Goal: Use online tool/utility: Utilize a website feature to perform a specific function

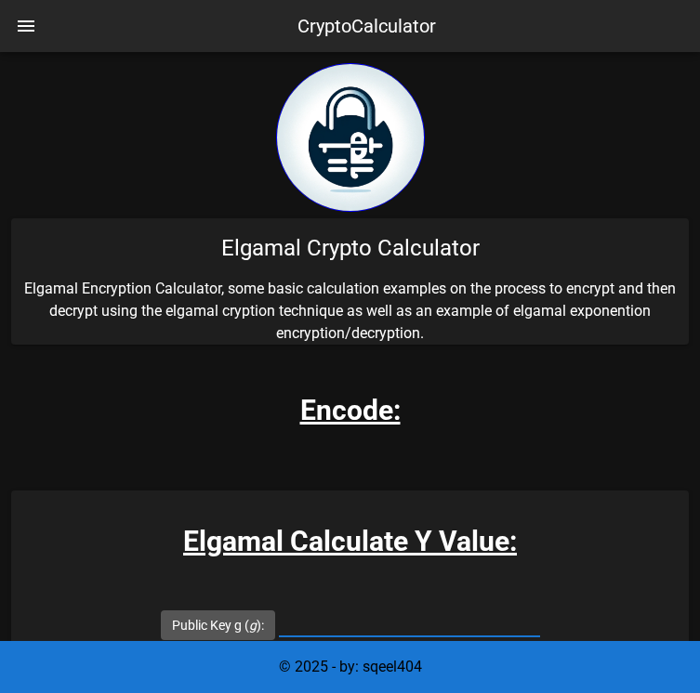
scroll to position [465, 0]
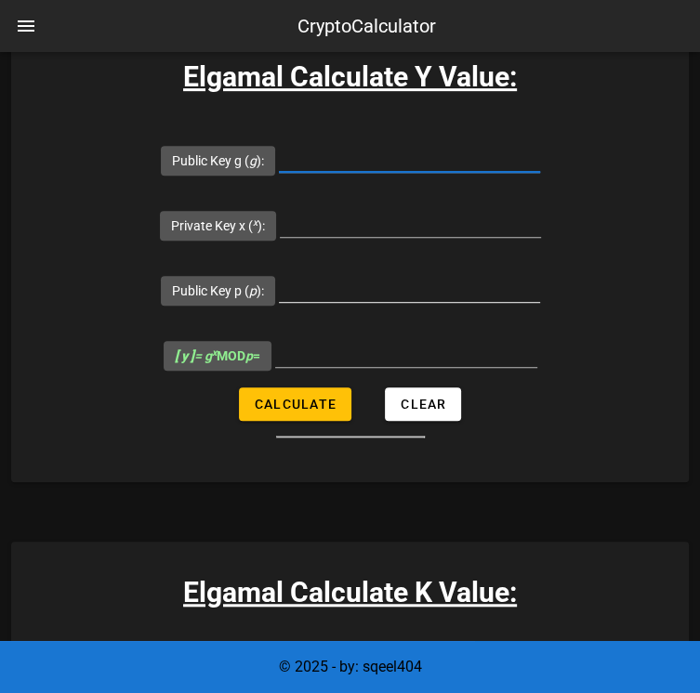
click at [335, 272] on input "Public Key p ( p ):" at bounding box center [409, 287] width 261 height 30
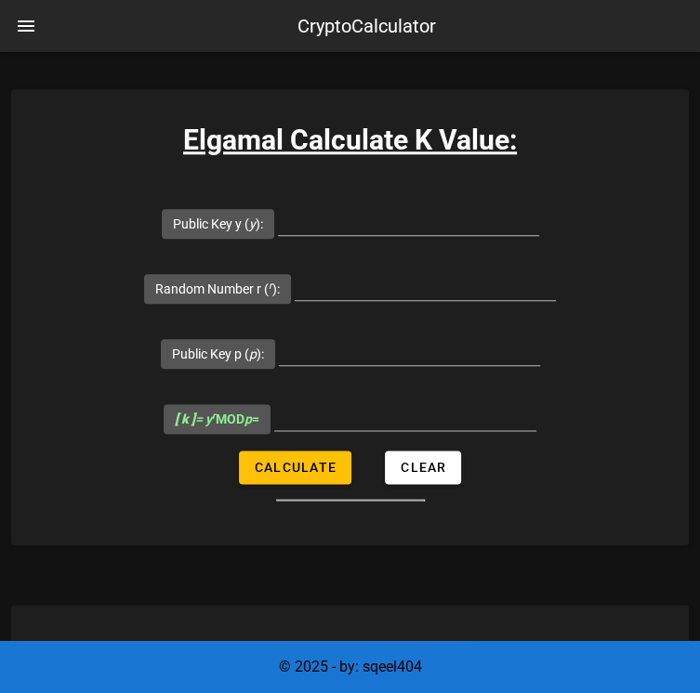
scroll to position [929, 0]
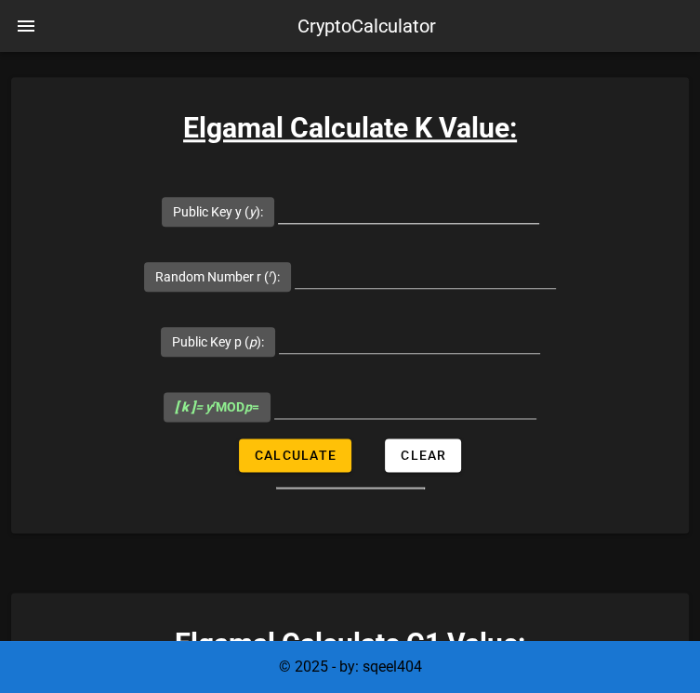
click at [331, 205] on input "Public Key y ( y ):" at bounding box center [408, 208] width 261 height 30
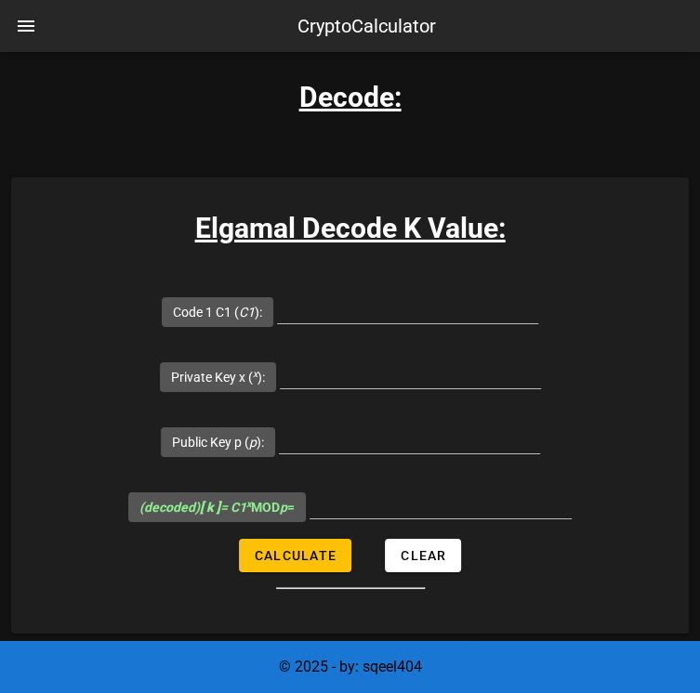
scroll to position [3160, 0]
click at [340, 309] on input "Code 1 C1 ( C1 ):" at bounding box center [407, 309] width 261 height 30
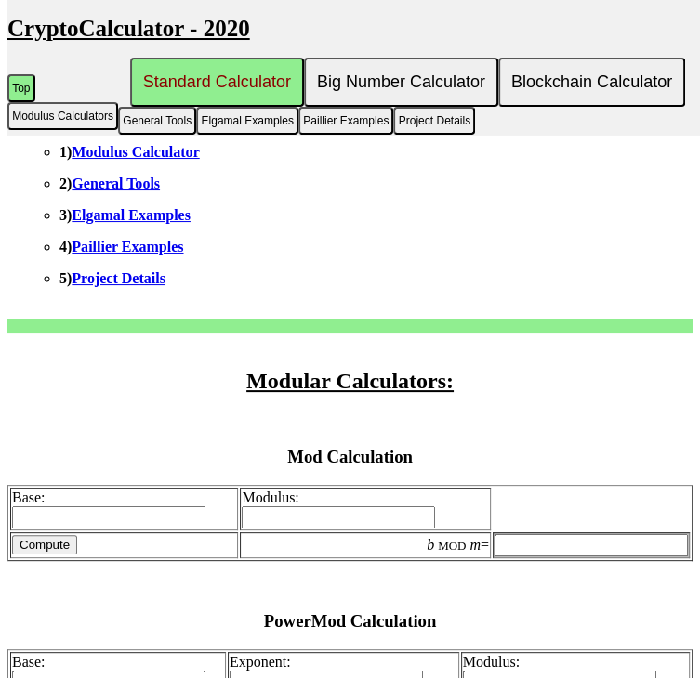
scroll to position [651, 0]
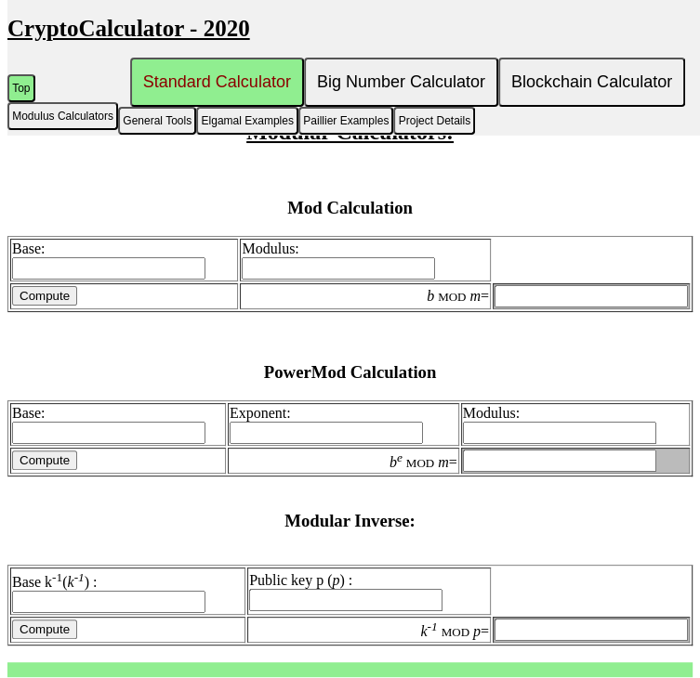
click at [197, 280] on input "Base:" at bounding box center [108, 268] width 193 height 22
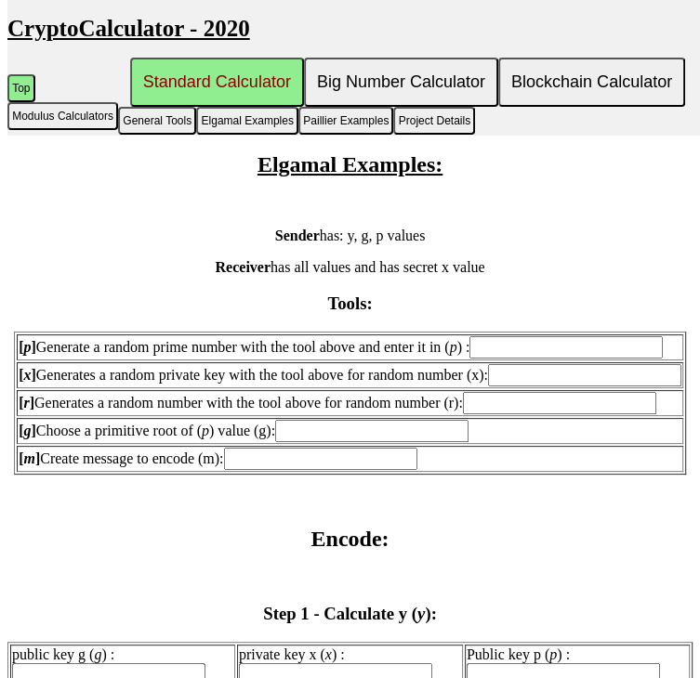
scroll to position [1766, 0]
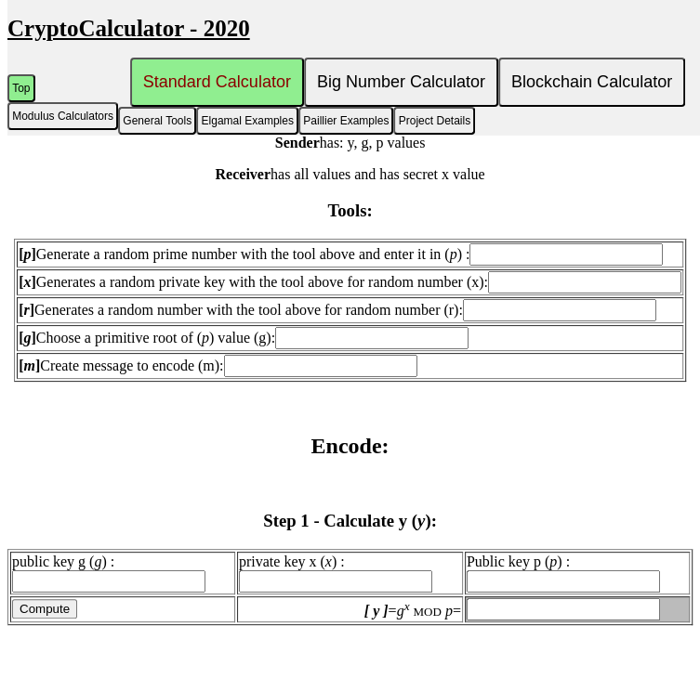
click at [494, 252] on input "[ p ] Generate a random prime number with the tool above and enter it in ( p ) :" at bounding box center [565, 255] width 193 height 22
type input "227"
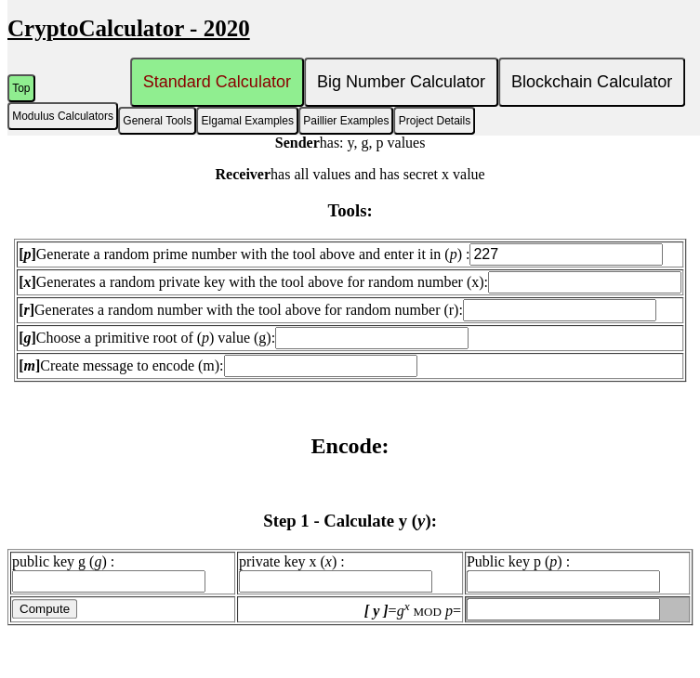
type input "227"
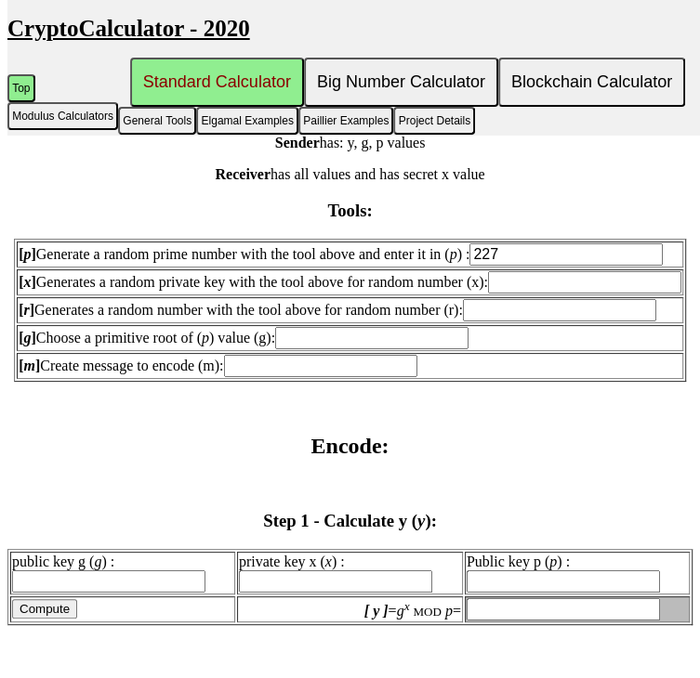
type input "227"
click at [516, 280] on input "[ x ] Generates a random private key with the tool above for random number (x):" at bounding box center [584, 282] width 193 height 22
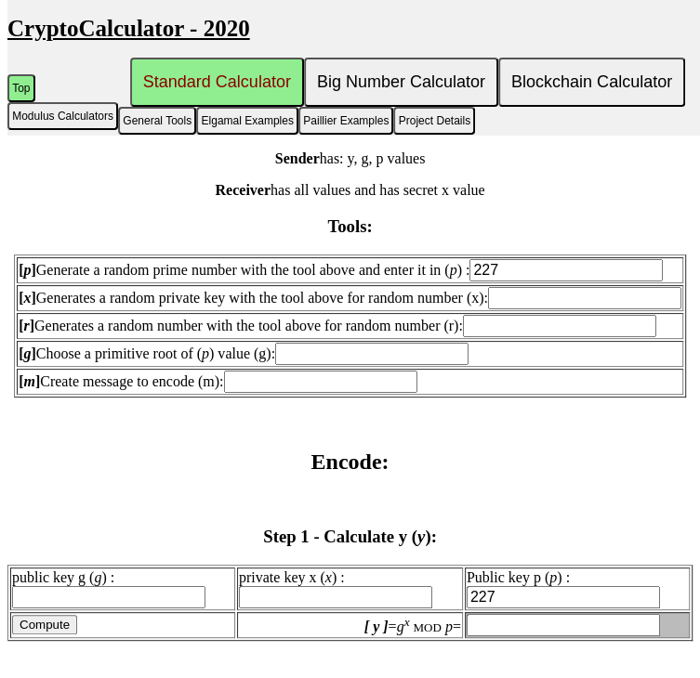
scroll to position [2045, 0]
